Goal: Information Seeking & Learning: Learn about a topic

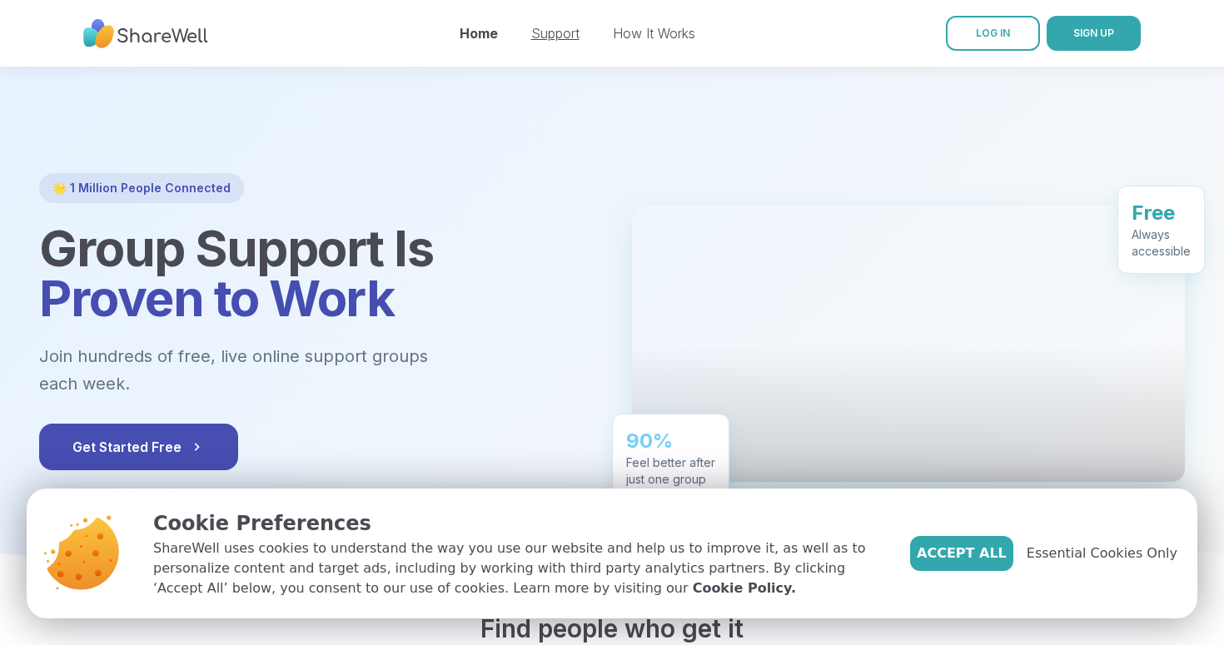
click at [570, 25] on link "Support" at bounding box center [555, 33] width 48 height 17
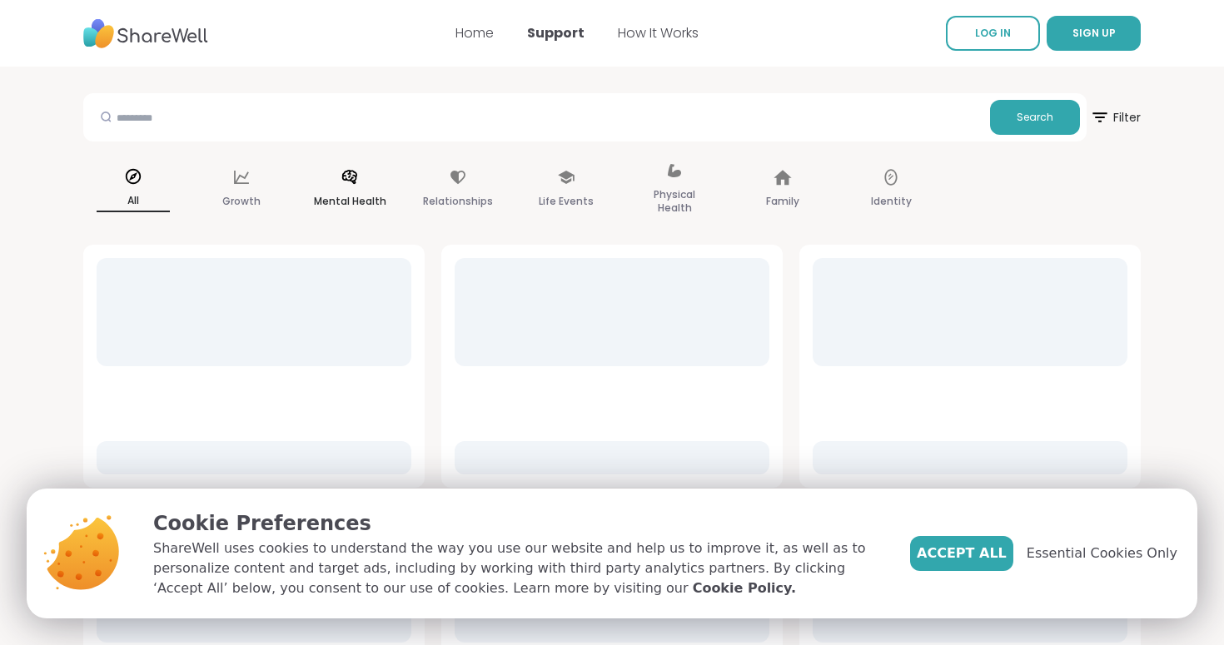
click at [346, 176] on icon at bounding box center [349, 177] width 15 height 14
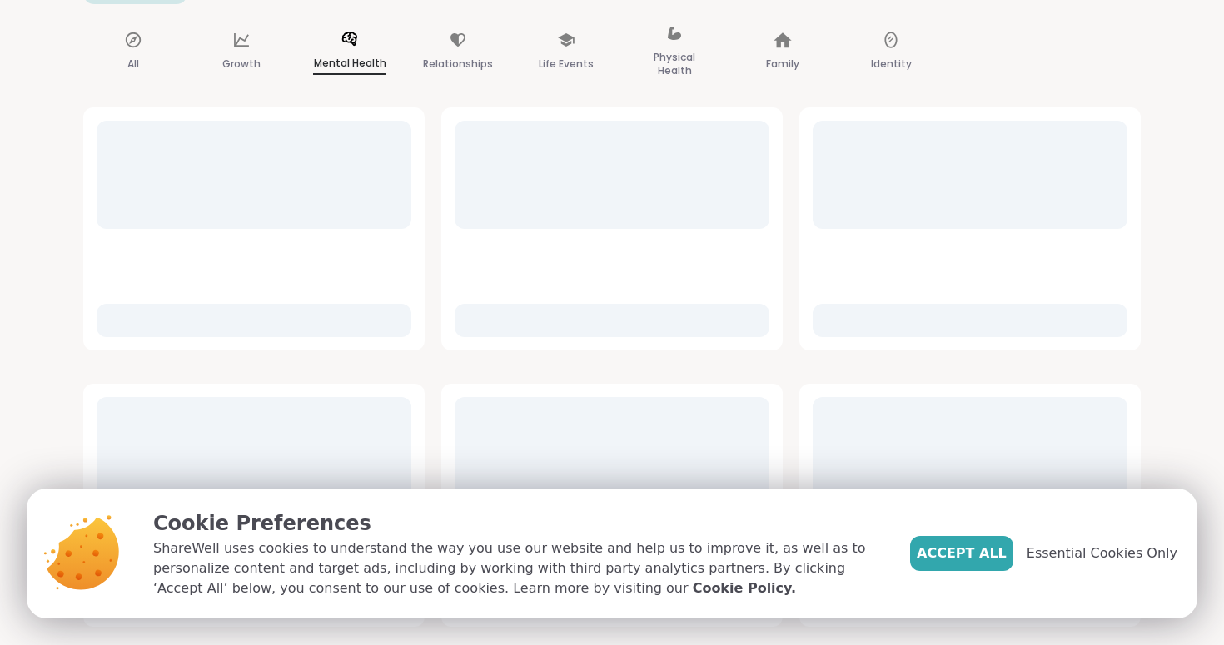
scroll to position [171, 0]
click at [967, 567] on button "Accept All" at bounding box center [961, 553] width 103 height 35
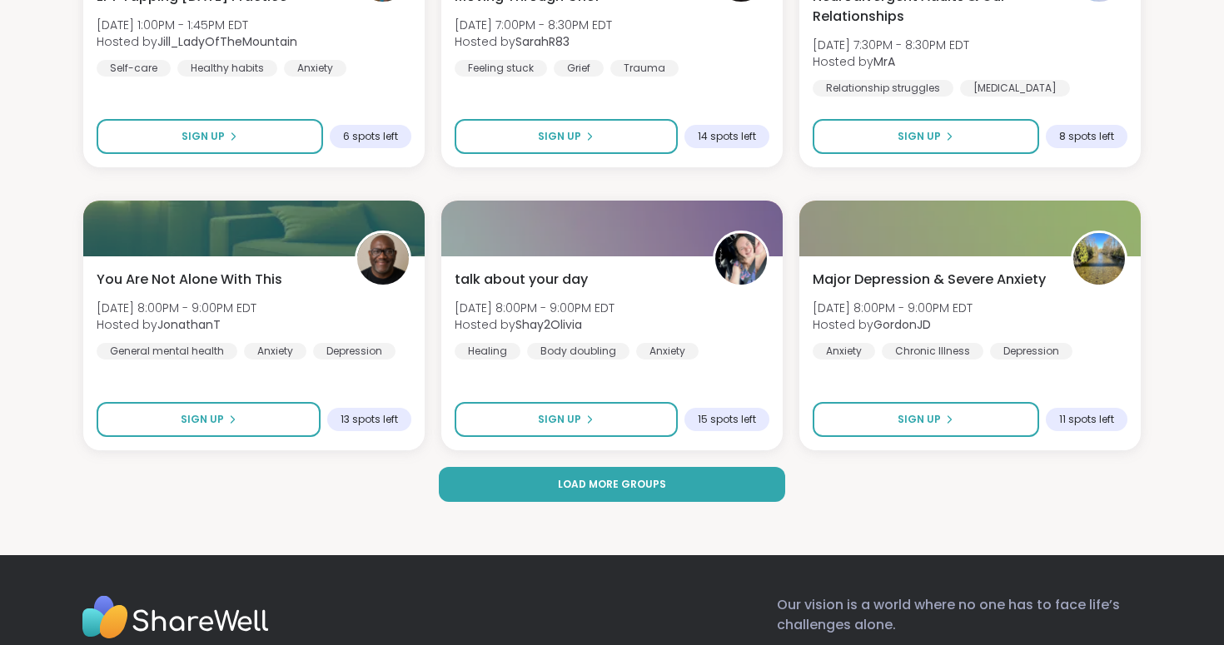
scroll to position [3194, 0]
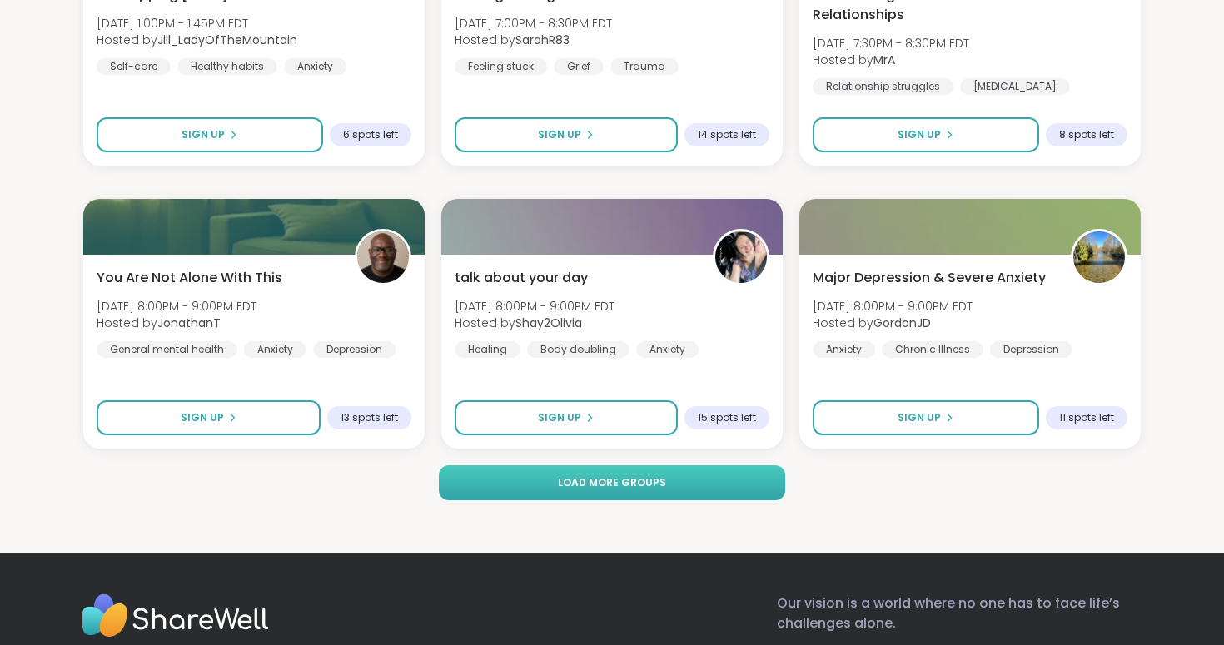
click at [704, 486] on button "Load more groups" at bounding box center [612, 482] width 346 height 35
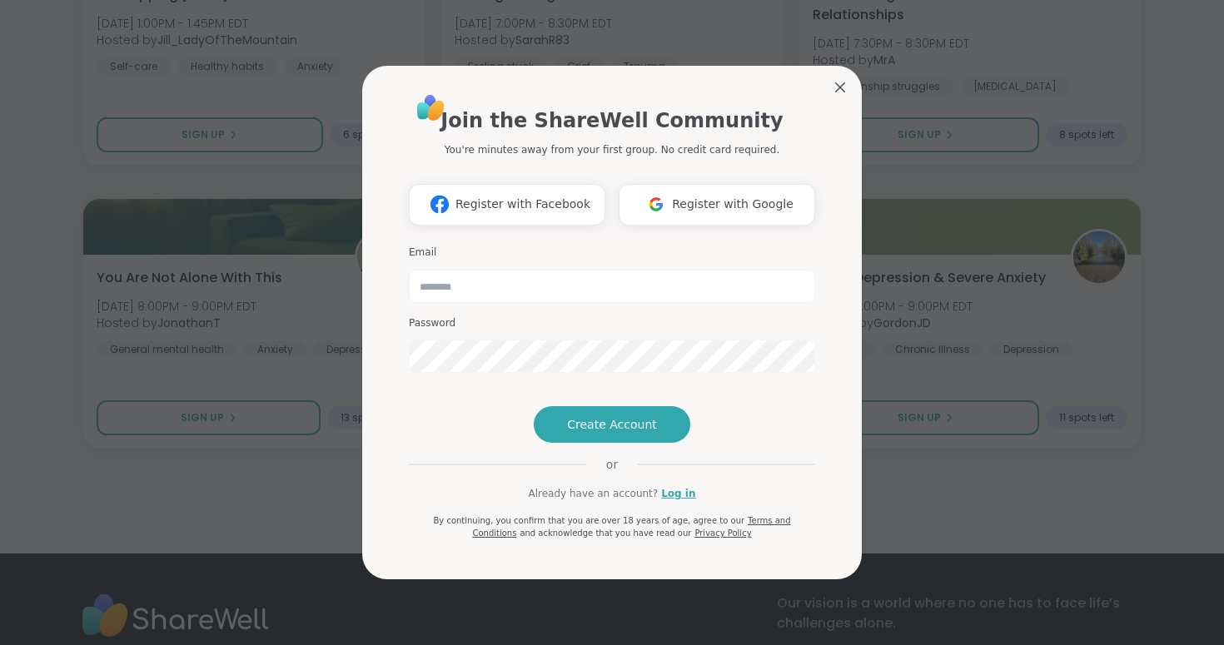
click at [840, 74] on div "Join the ShareWell Community You're minutes away from your first group. No cred…" at bounding box center [612, 323] width 500 height 515
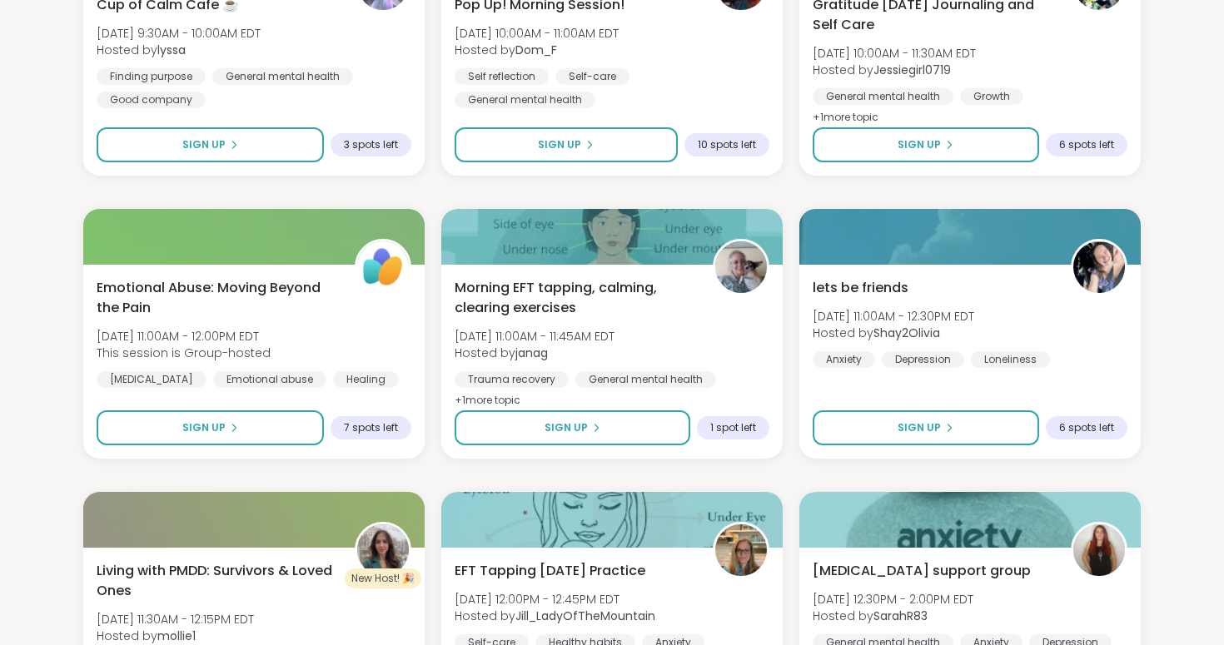
scroll to position [0, 0]
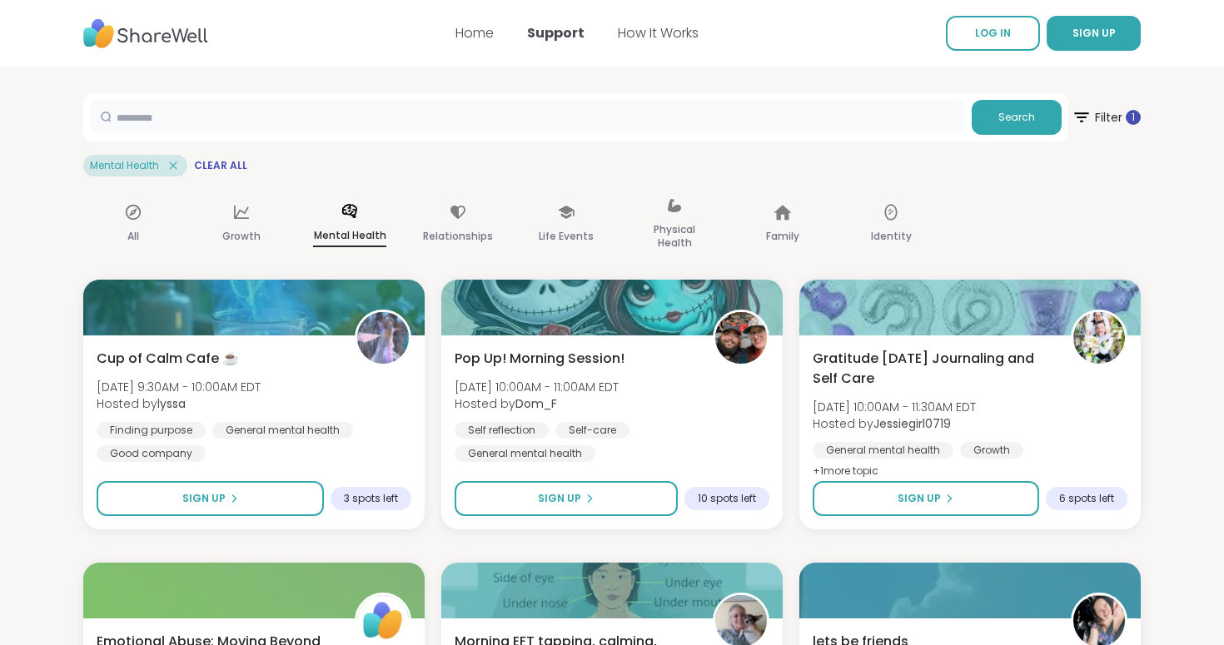
click at [691, 125] on input "text" at bounding box center [527, 116] width 875 height 33
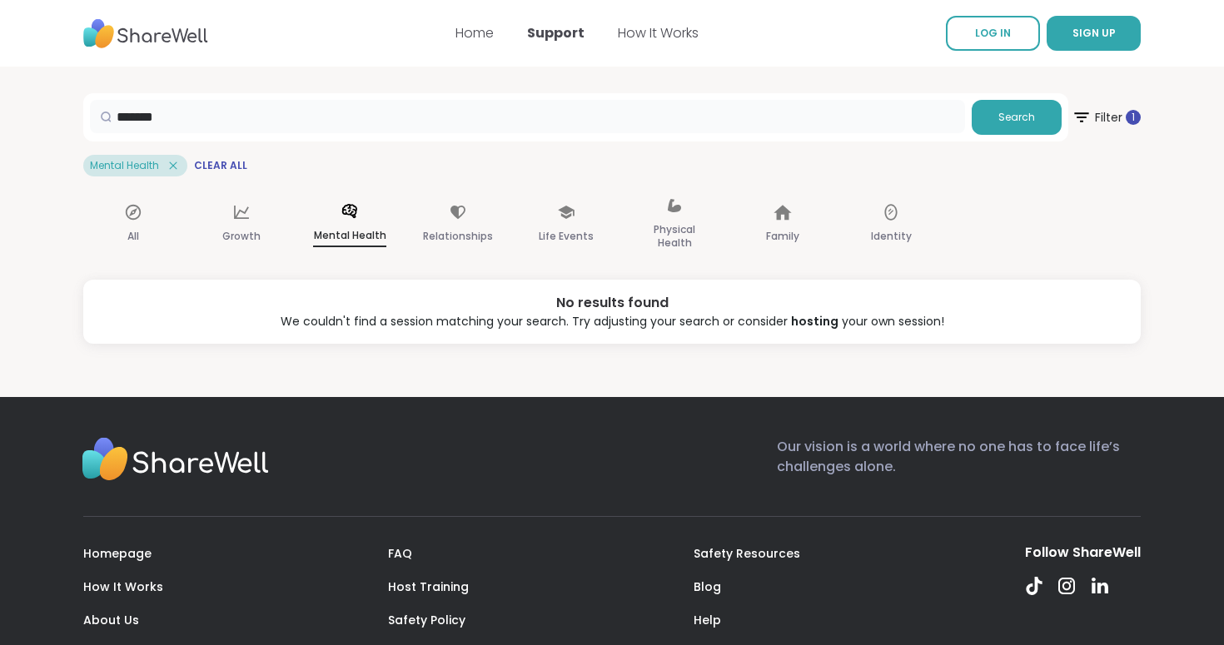
click at [611, 117] on input "*******" at bounding box center [527, 116] width 875 height 33
type input "********"
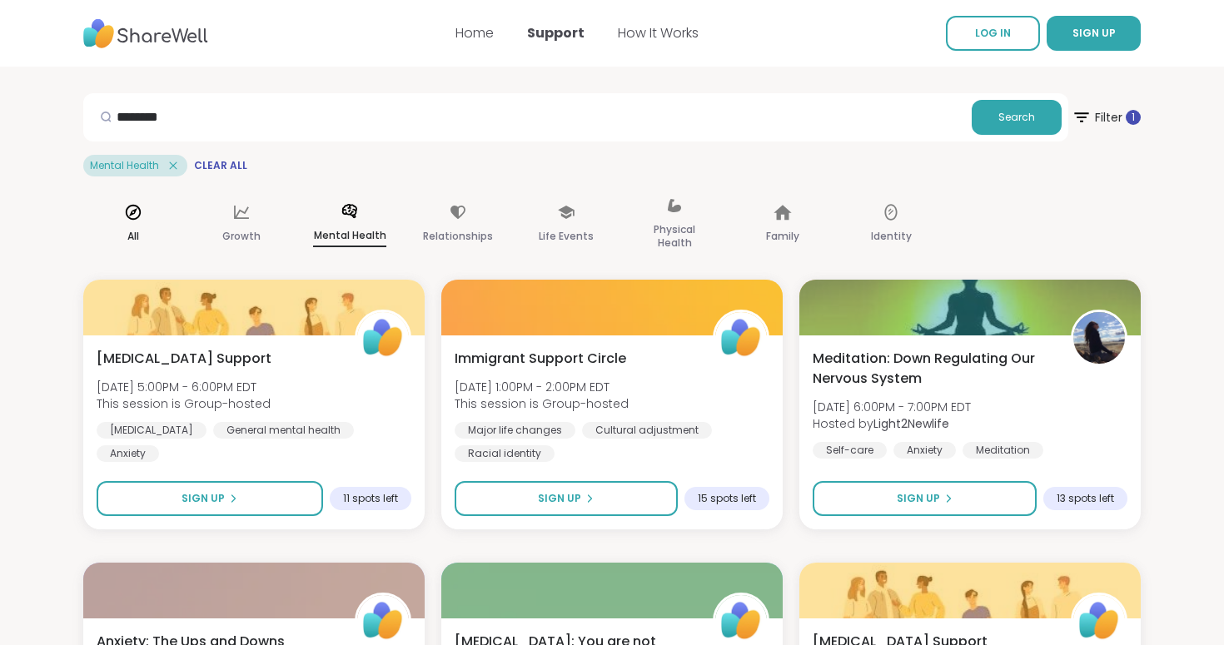
click at [135, 221] on icon at bounding box center [133, 212] width 18 height 18
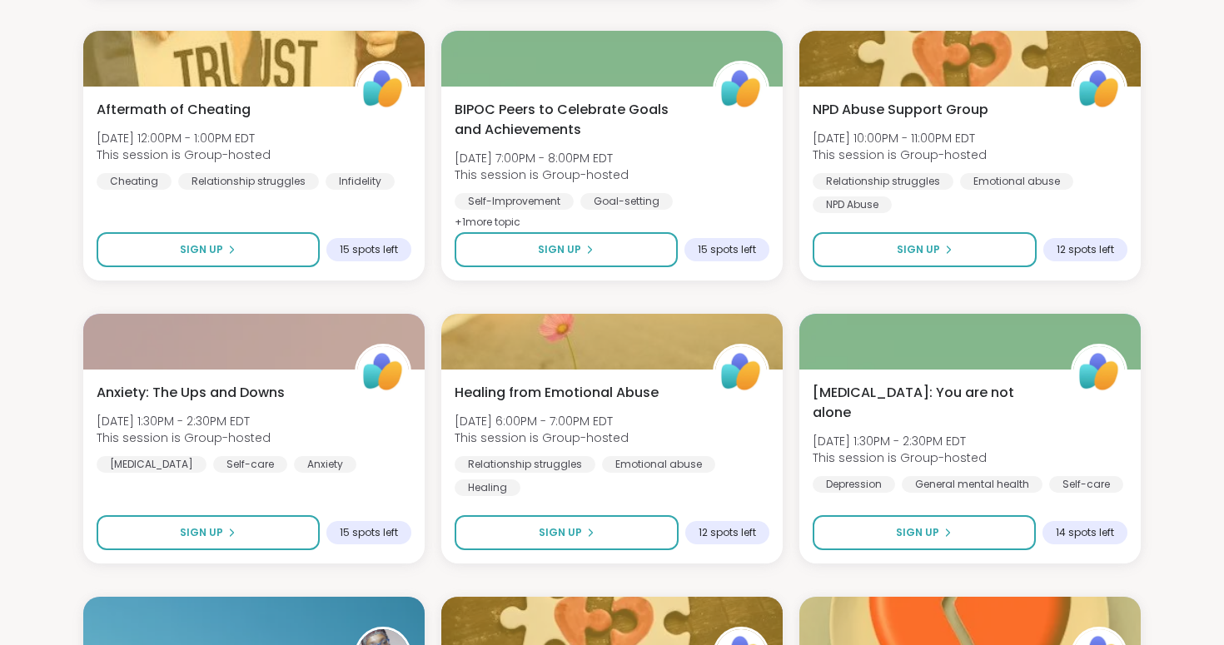
scroll to position [1070, 0]
